Goal: Task Accomplishment & Management: Manage account settings

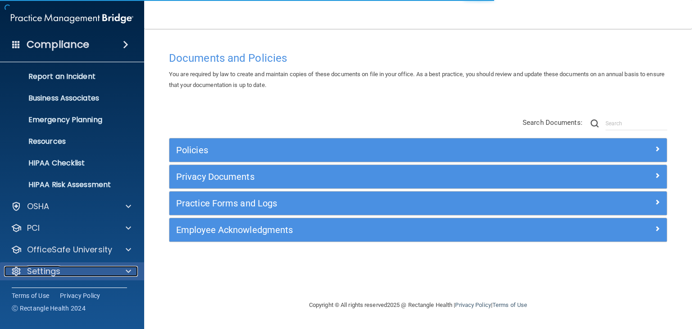
click at [67, 271] on div "Settings" at bounding box center [60, 271] width 112 height 11
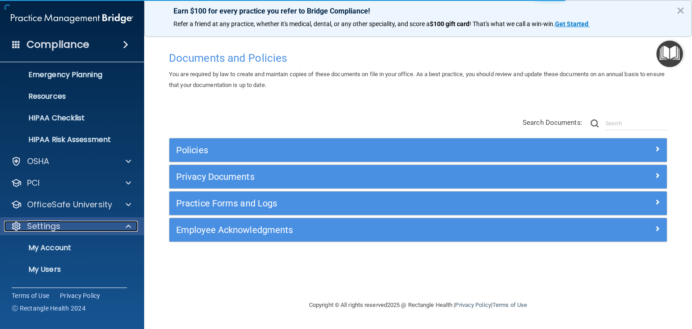
scroll to position [132, 0]
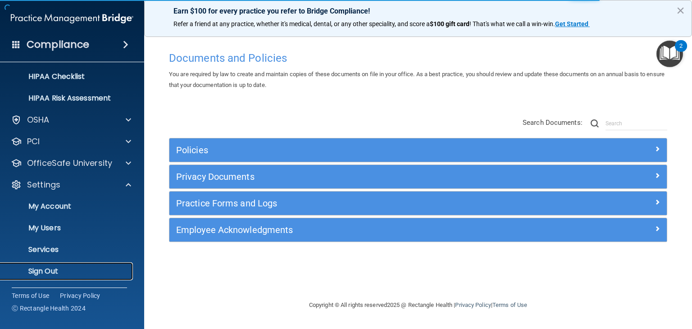
click at [74, 268] on p "Sign Out" at bounding box center [67, 271] width 123 height 9
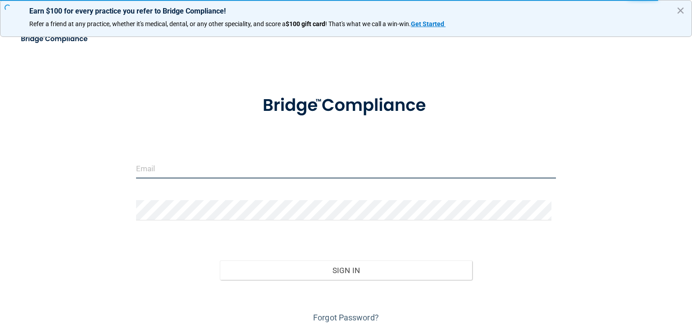
click at [268, 174] on input "email" at bounding box center [346, 168] width 420 height 20
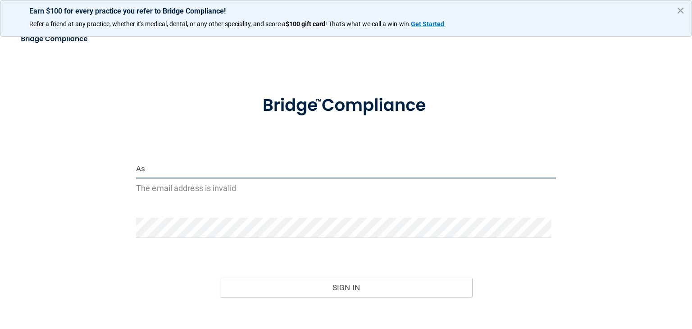
type input "A"
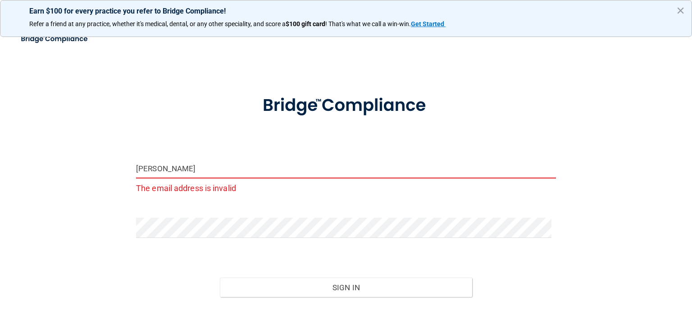
click at [298, 177] on input "[PERSON_NAME]" at bounding box center [346, 168] width 420 height 20
click at [298, 173] on input "[PERSON_NAME]" at bounding box center [346, 168] width 420 height 20
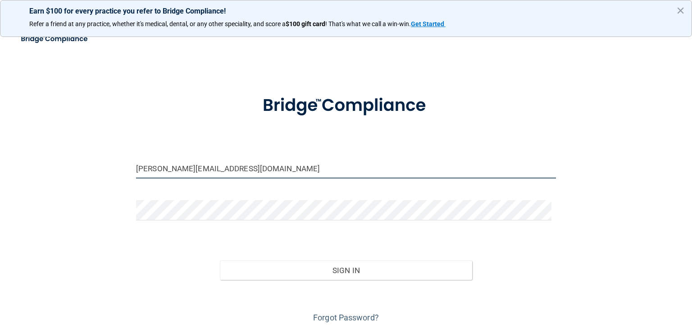
type input "[PERSON_NAME][EMAIL_ADDRESS][DOMAIN_NAME]"
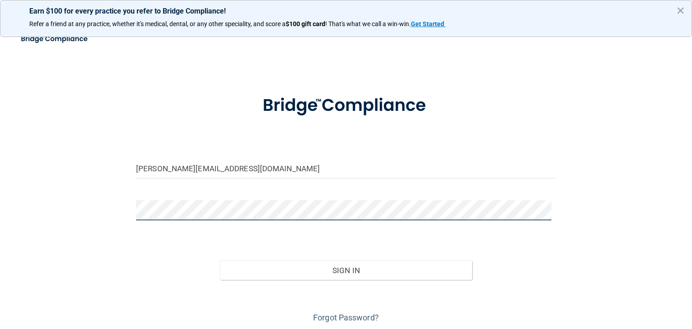
click at [220, 260] on button "Sign In" at bounding box center [346, 270] width 252 height 20
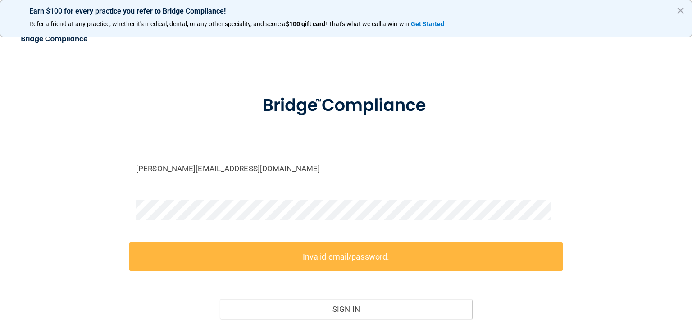
click at [354, 128] on img at bounding box center [346, 106] width 203 height 46
